Goal: Check status

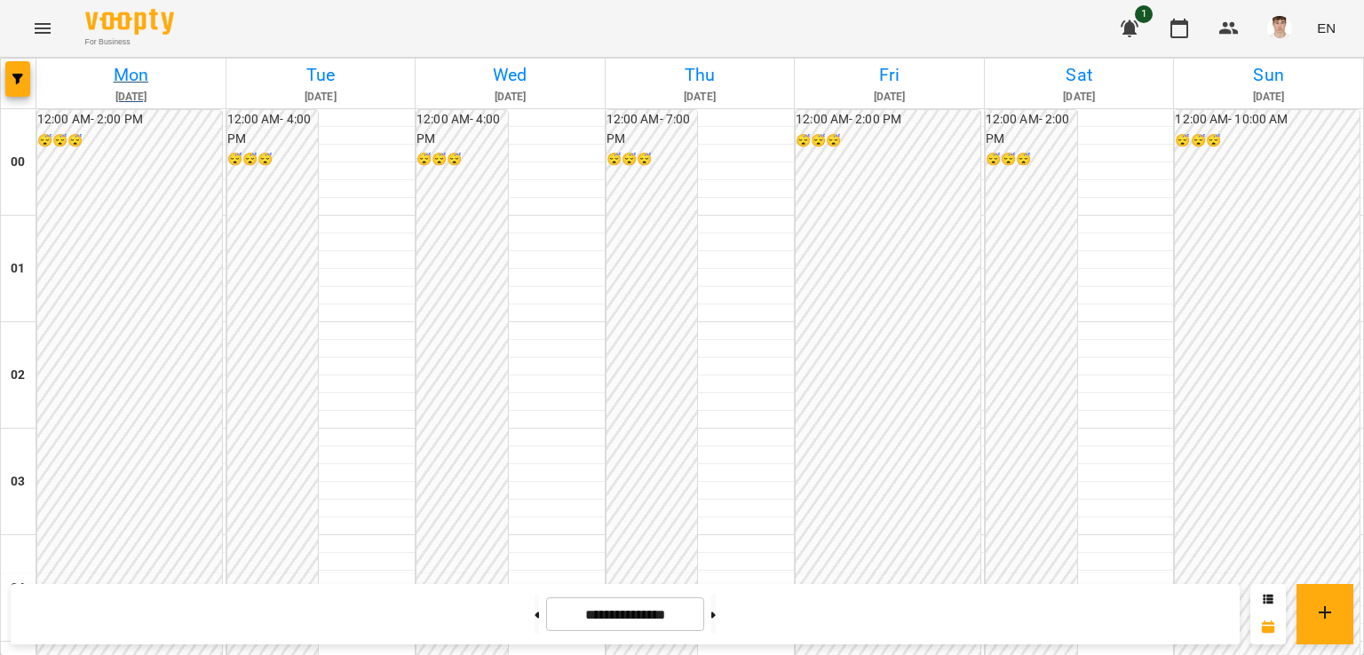
scroll to position [1824, 0]
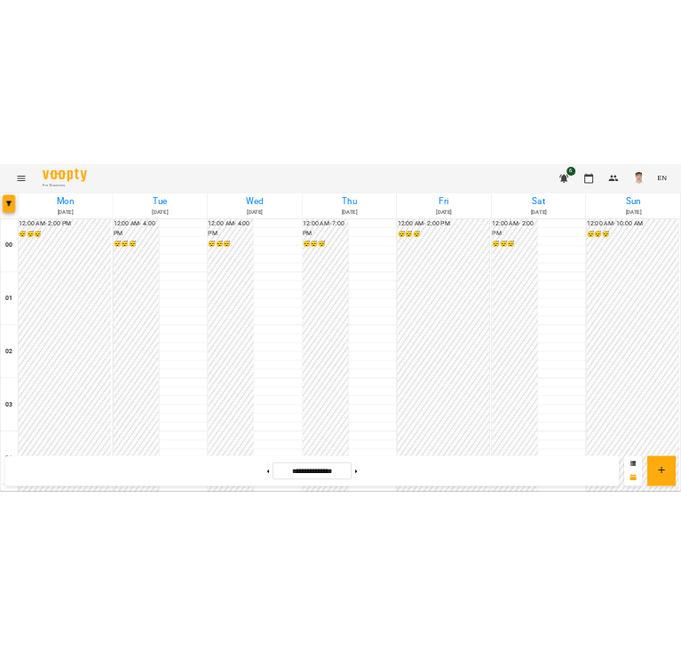
scroll to position [2002, 0]
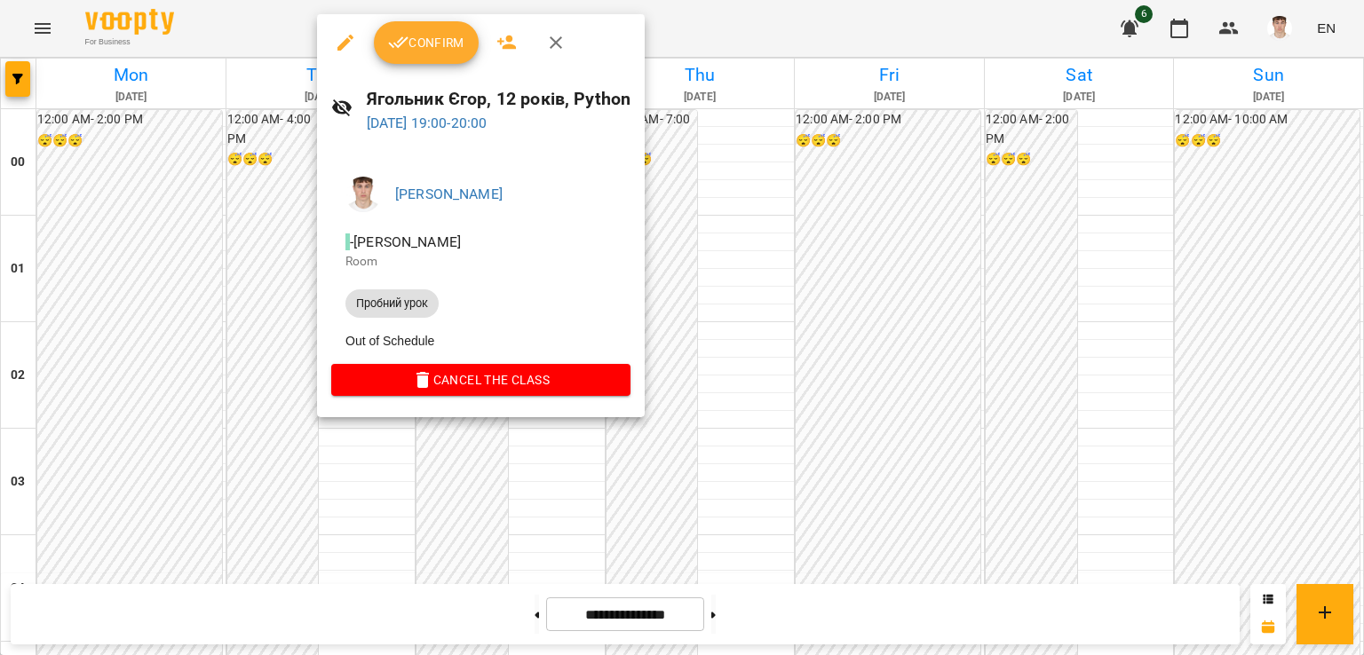
click at [263, 204] on div at bounding box center [682, 327] width 1364 height 655
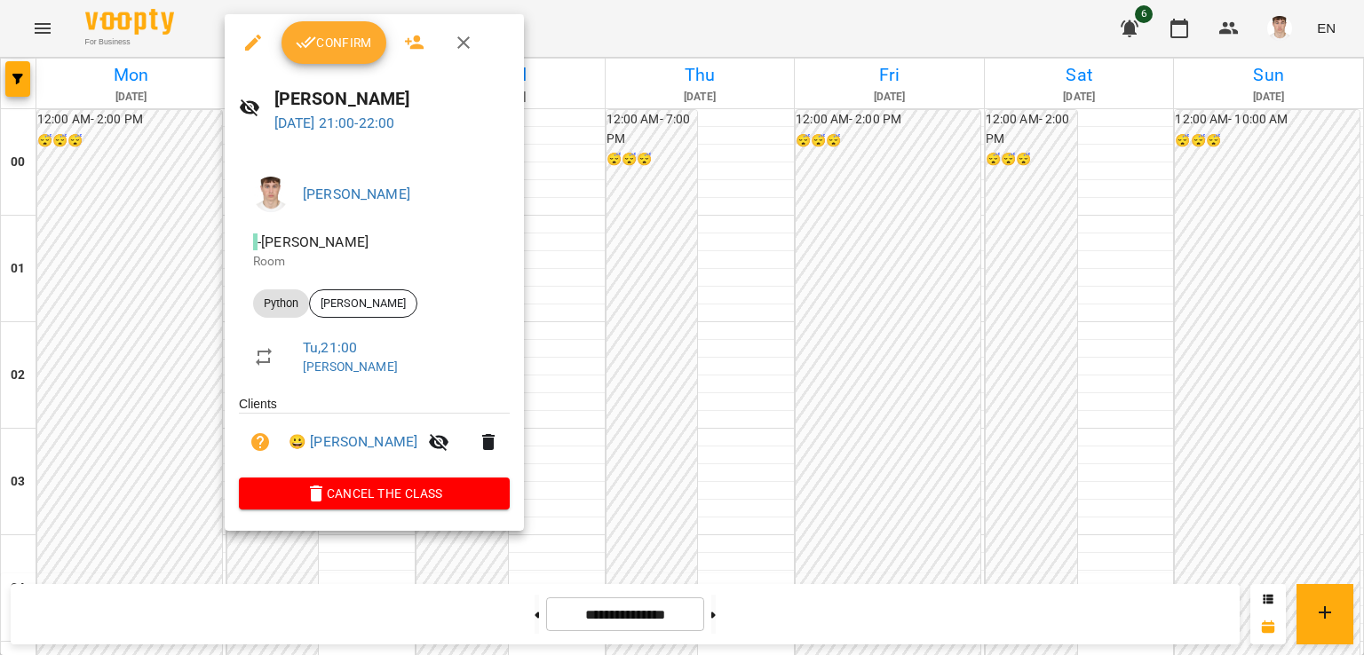
click at [128, 225] on div at bounding box center [682, 327] width 1364 height 655
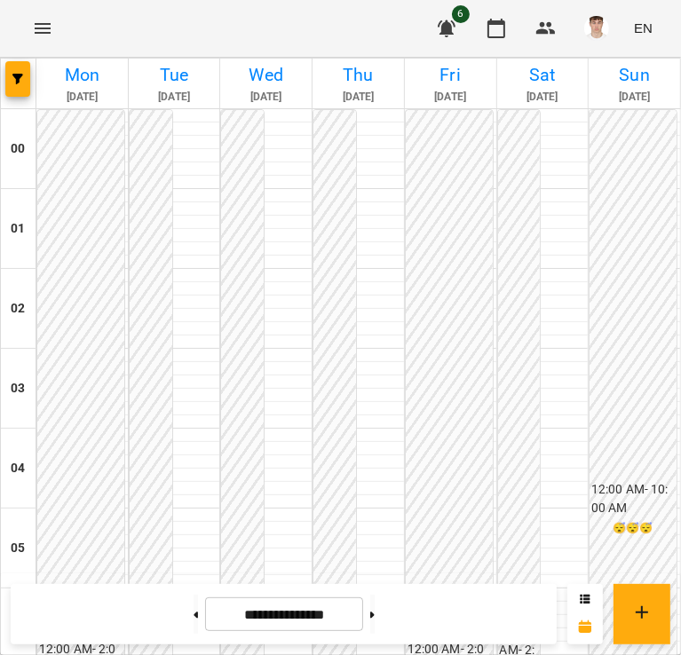
scroll to position [1451, 0]
